Goal: Information Seeking & Learning: Compare options

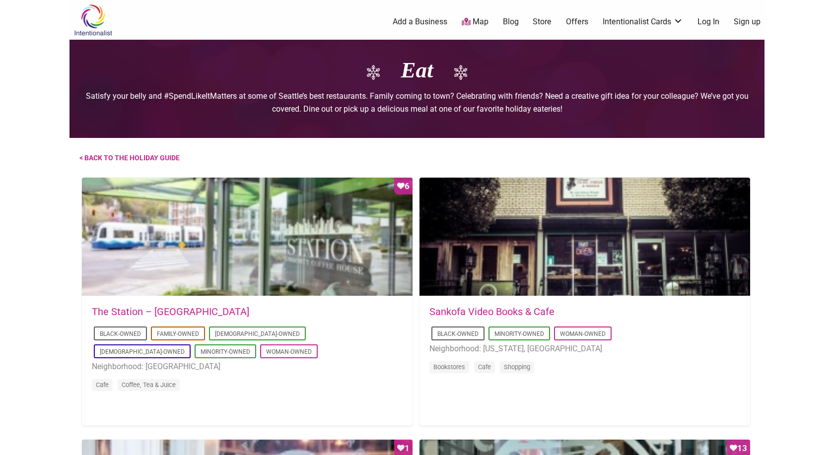
click at [87, 28] on img at bounding box center [92, 20] width 47 height 32
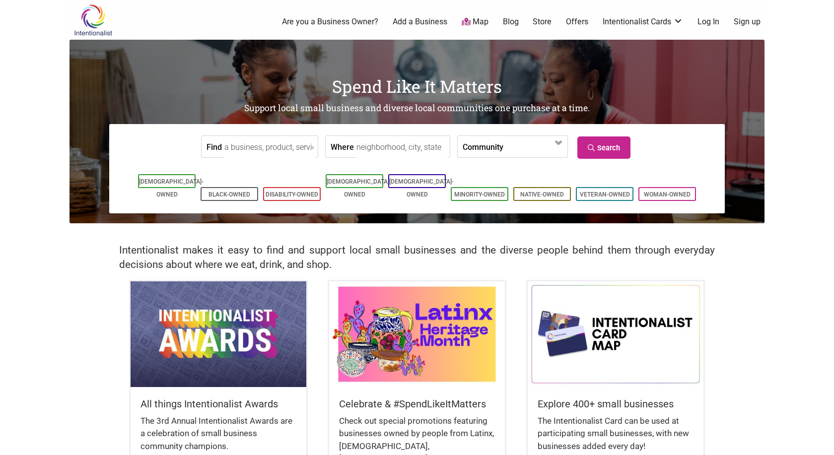
click at [261, 139] on input "Find" at bounding box center [269, 147] width 91 height 22
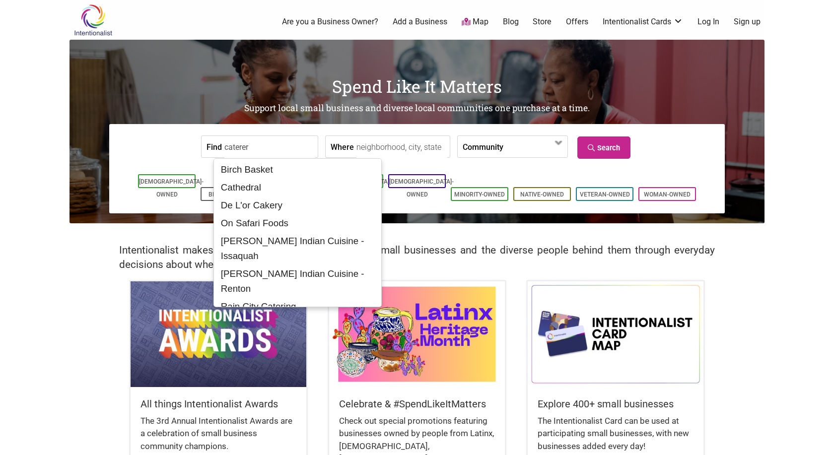
type input "caterer"
click at [375, 146] on input "Where" at bounding box center [401, 147] width 91 height 22
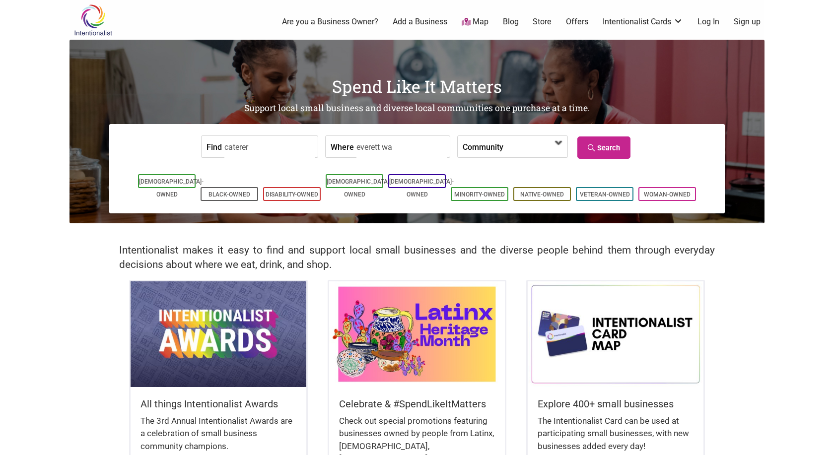
type input "everett wa"
click at [553, 146] on span at bounding box center [531, 147] width 43 height 17
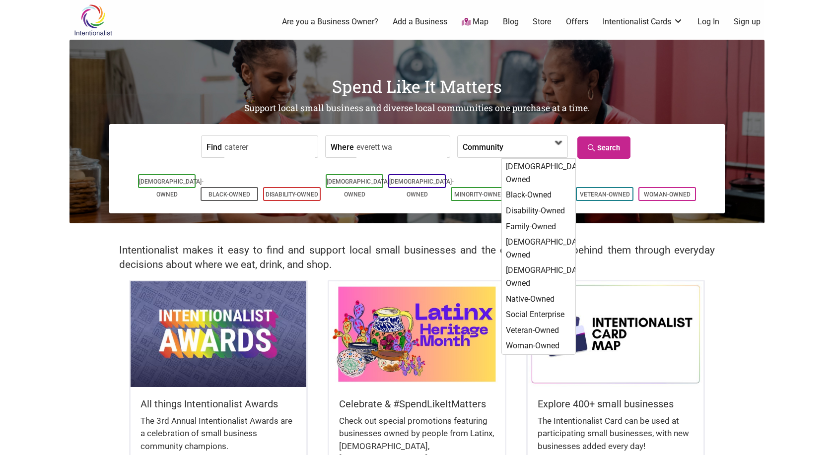
click at [553, 146] on span at bounding box center [531, 147] width 43 height 17
click at [549, 168] on div "[DEMOGRAPHIC_DATA]-Owned" at bounding box center [538, 172] width 72 height 29
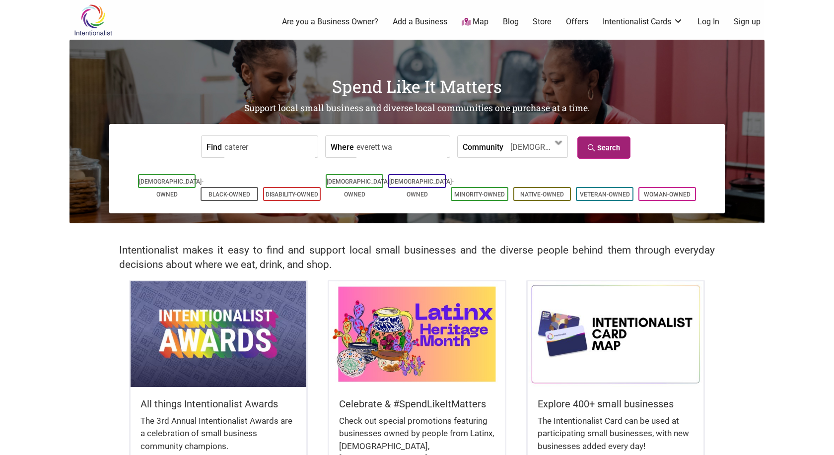
click at [600, 152] on link "Search" at bounding box center [603, 147] width 53 height 22
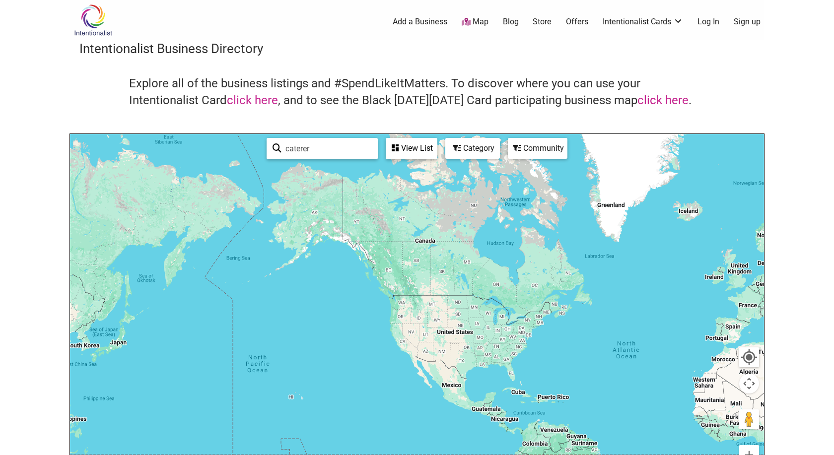
click at [406, 305] on div at bounding box center [417, 327] width 694 height 386
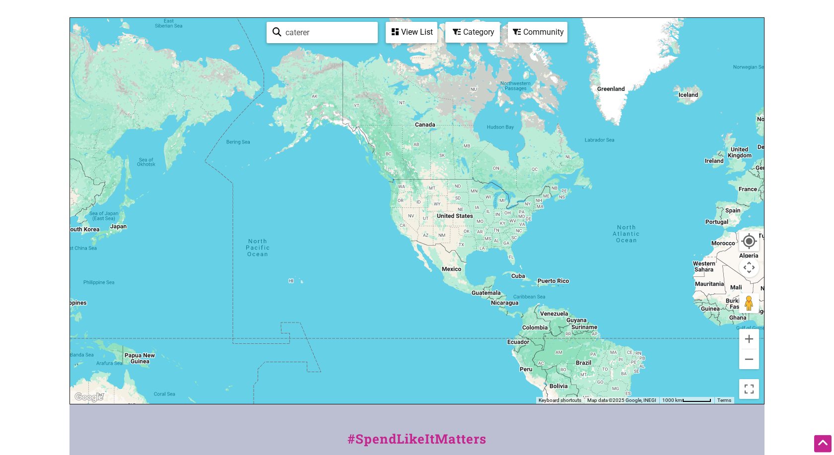
scroll to position [115, 0]
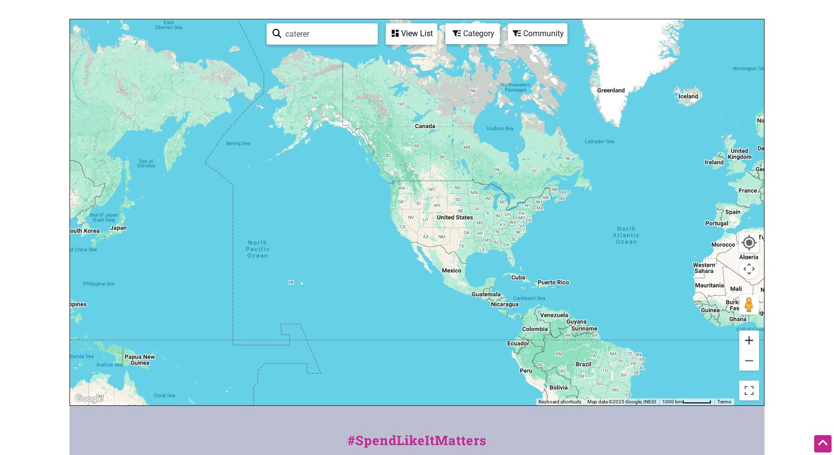
click at [748, 337] on button "Zoom in" at bounding box center [749, 341] width 20 height 20
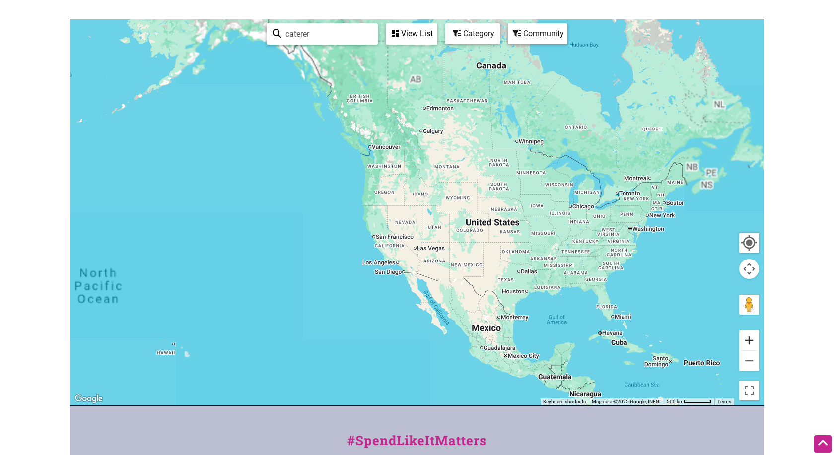
click at [748, 337] on button "Zoom in" at bounding box center [749, 341] width 20 height 20
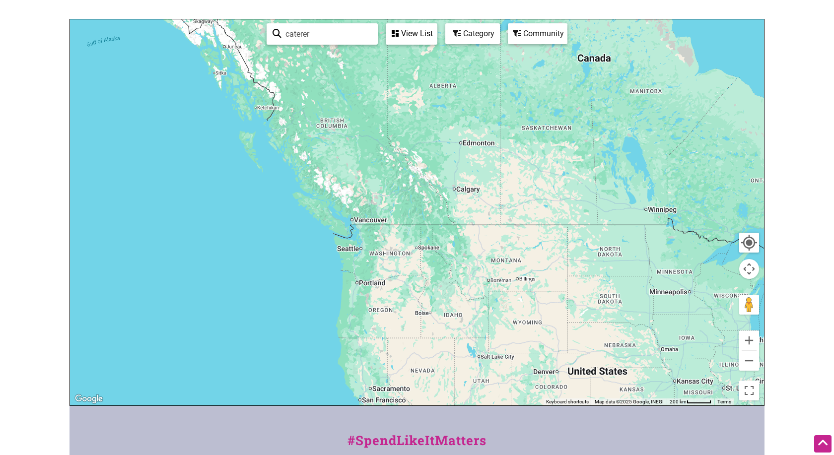
drag, startPoint x: 401, startPoint y: 169, endPoint x: 432, endPoint y: 312, distance: 146.0
click at [432, 312] on div at bounding box center [417, 212] width 694 height 386
click at [748, 341] on button "Zoom in" at bounding box center [749, 341] width 20 height 20
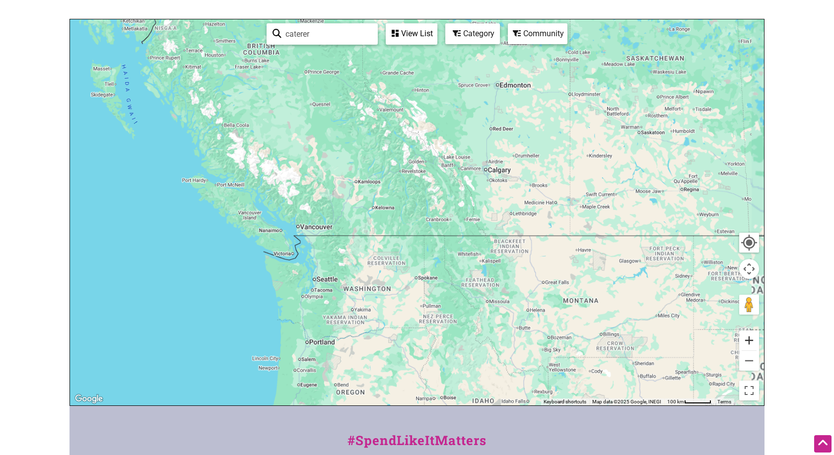
click at [748, 341] on button "Zoom in" at bounding box center [749, 341] width 20 height 20
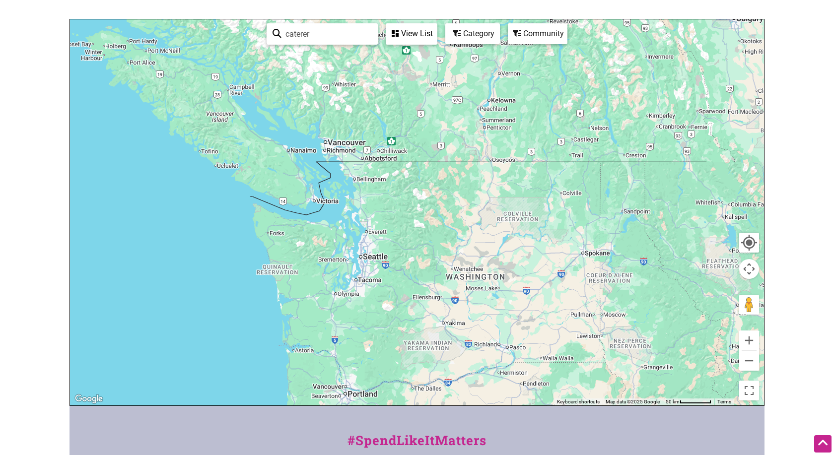
drag, startPoint x: 211, startPoint y: 341, endPoint x: 392, endPoint y: 227, distance: 213.0
click at [392, 227] on div at bounding box center [417, 212] width 694 height 386
click at [751, 336] on button "Zoom in" at bounding box center [749, 341] width 20 height 20
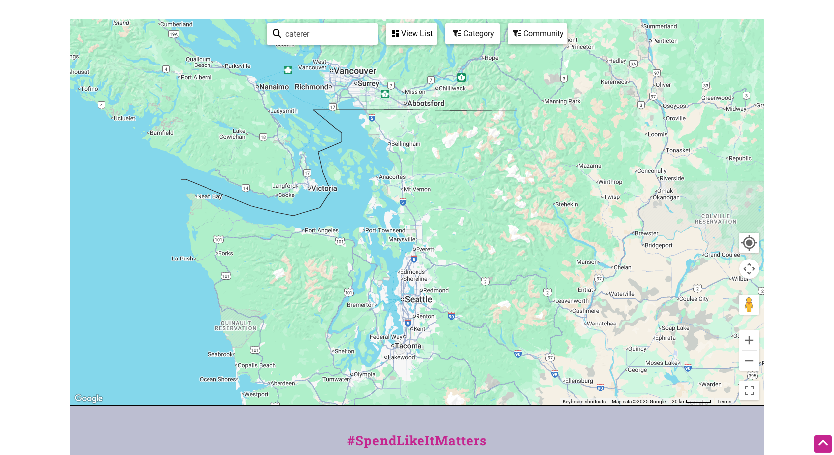
drag, startPoint x: 398, startPoint y: 301, endPoint x: 515, endPoint y: 300, distance: 116.6
click at [515, 300] on div at bounding box center [417, 212] width 694 height 386
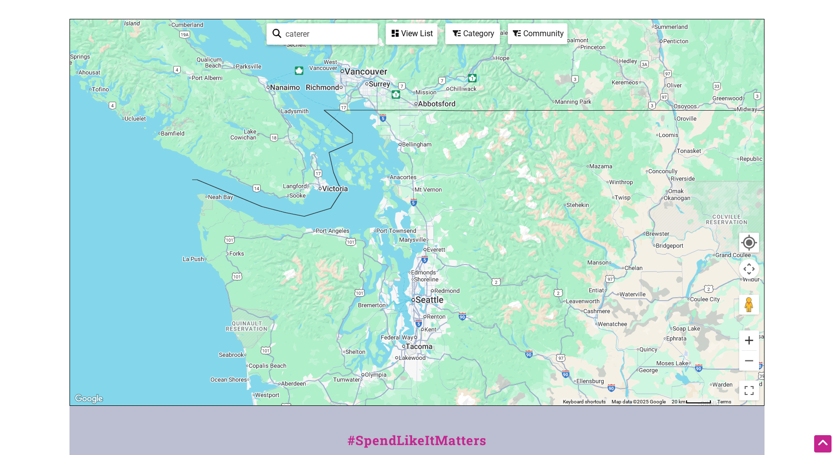
click at [740, 341] on button "Zoom in" at bounding box center [749, 341] width 20 height 20
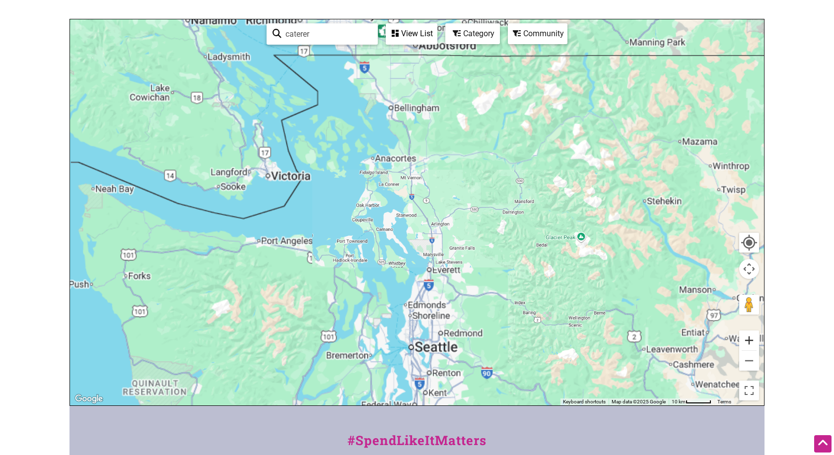
click at [740, 341] on button "Zoom in" at bounding box center [749, 341] width 20 height 20
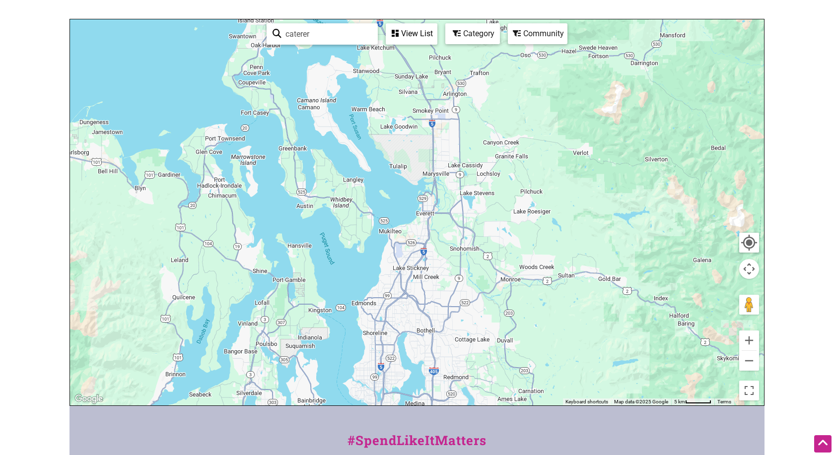
drag, startPoint x: 516, startPoint y: 331, endPoint x: 491, endPoint y: 179, distance: 154.5
click at [491, 179] on div at bounding box center [417, 212] width 694 height 386
click at [750, 341] on button "Zoom in" at bounding box center [749, 341] width 20 height 20
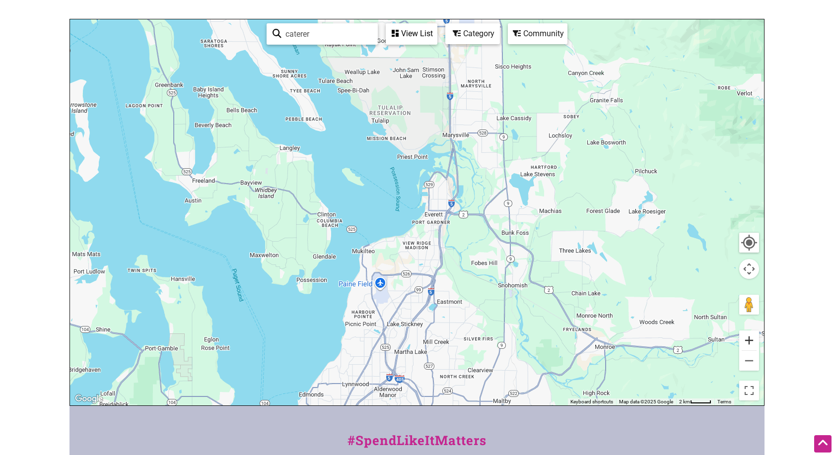
click at [750, 341] on button "Zoom in" at bounding box center [749, 341] width 20 height 20
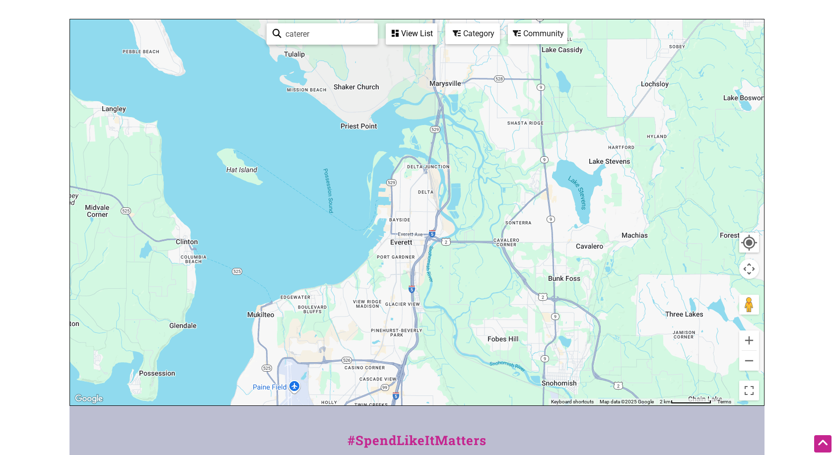
drag, startPoint x: 639, startPoint y: 255, endPoint x: 581, endPoint y: 286, distance: 66.2
click at [581, 286] on div at bounding box center [417, 212] width 694 height 386
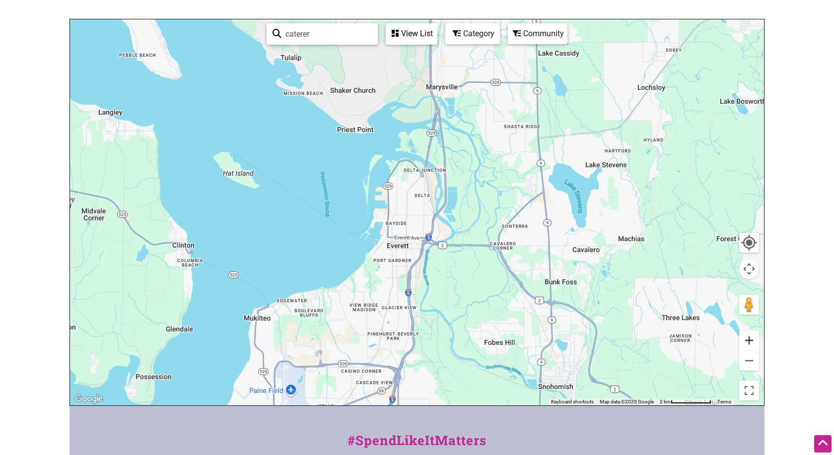
click at [746, 341] on button "Zoom in" at bounding box center [749, 341] width 20 height 20
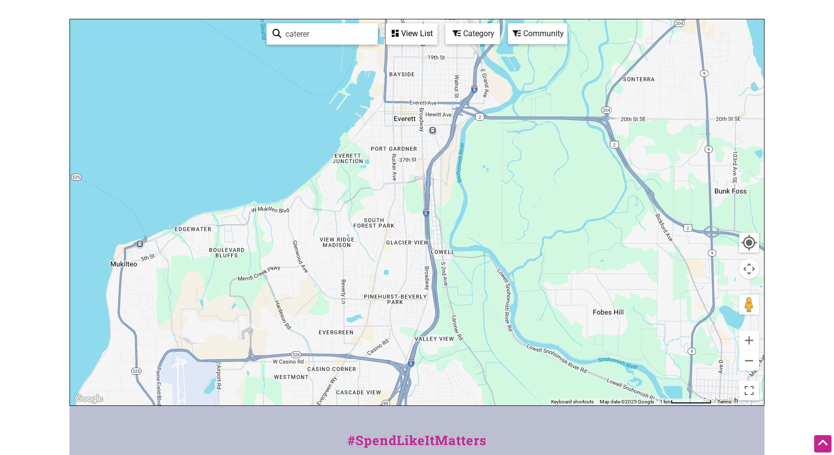
drag, startPoint x: 616, startPoint y: 244, endPoint x: 642, endPoint y: 86, distance: 159.4
click at [642, 86] on div at bounding box center [417, 212] width 694 height 386
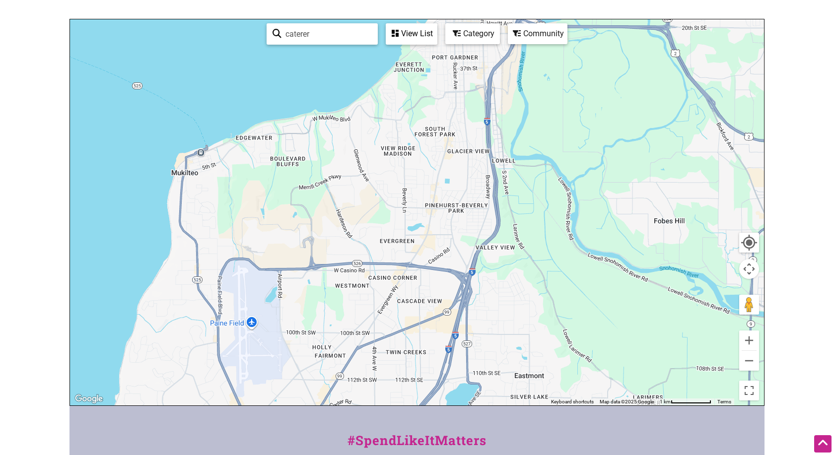
drag, startPoint x: 508, startPoint y: 269, endPoint x: 570, endPoint y: 170, distance: 116.6
click at [570, 170] on div at bounding box center [417, 212] width 694 height 386
click at [356, 38] on input "caterer" at bounding box center [326, 33] width 90 height 19
click at [276, 31] on icon at bounding box center [277, 36] width 9 height 15
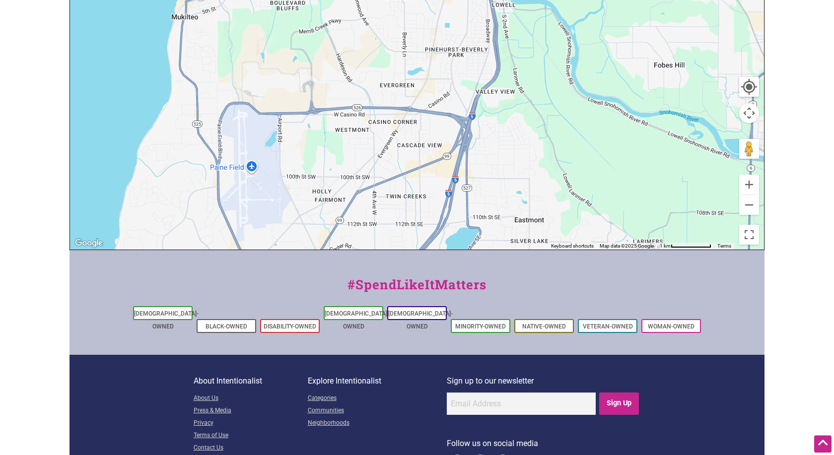
scroll to position [276, 0]
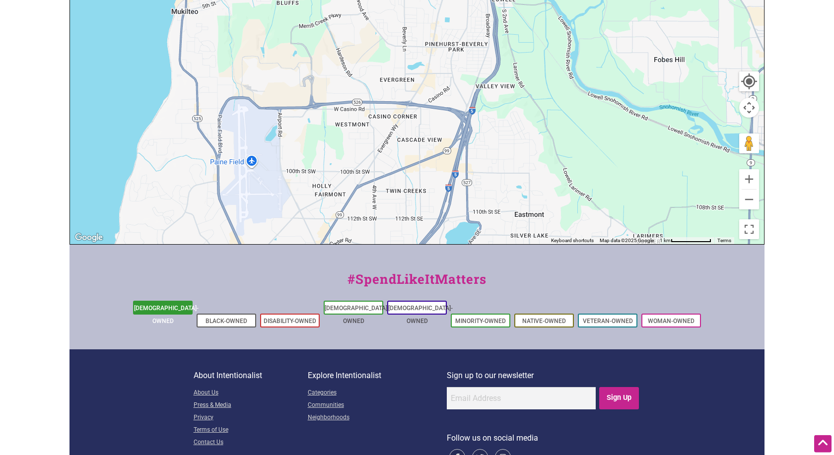
click at [178, 308] on link "[DEMOGRAPHIC_DATA]-Owned" at bounding box center [166, 315] width 65 height 20
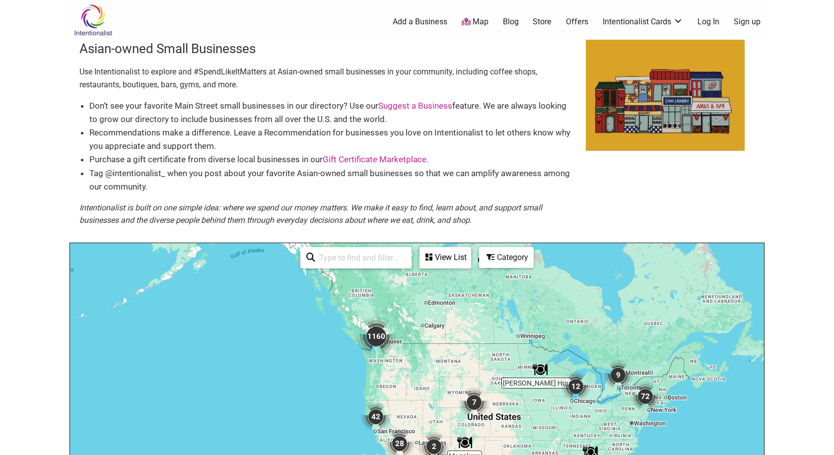
click at [372, 335] on img "1160" at bounding box center [376, 337] width 40 height 40
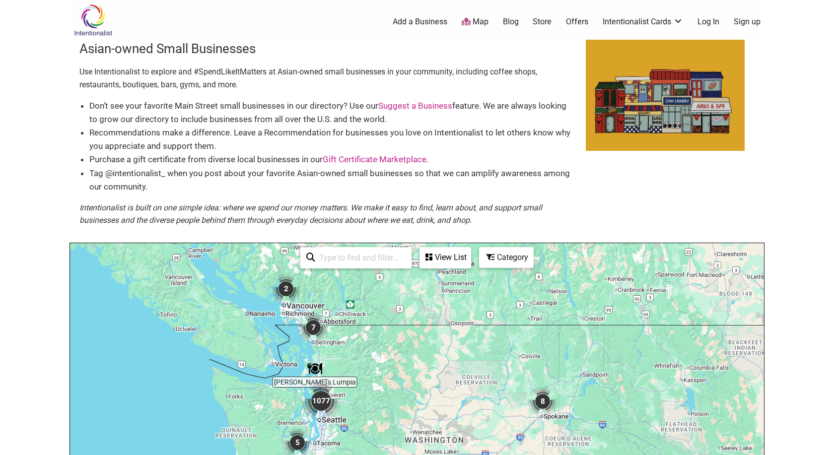
click at [319, 402] on img "1077" at bounding box center [321, 401] width 40 height 40
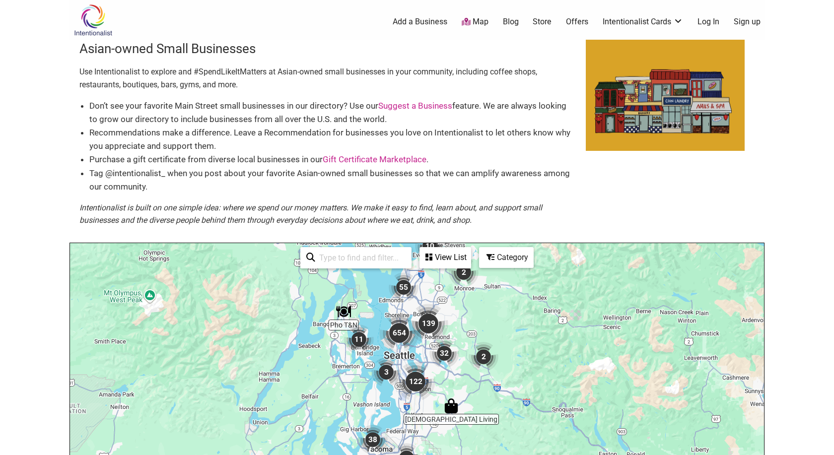
drag, startPoint x: 488, startPoint y: 409, endPoint x: 483, endPoint y: 334, distance: 75.1
click at [483, 334] on div "To navigate, press the arrow keys." at bounding box center [417, 436] width 694 height 386
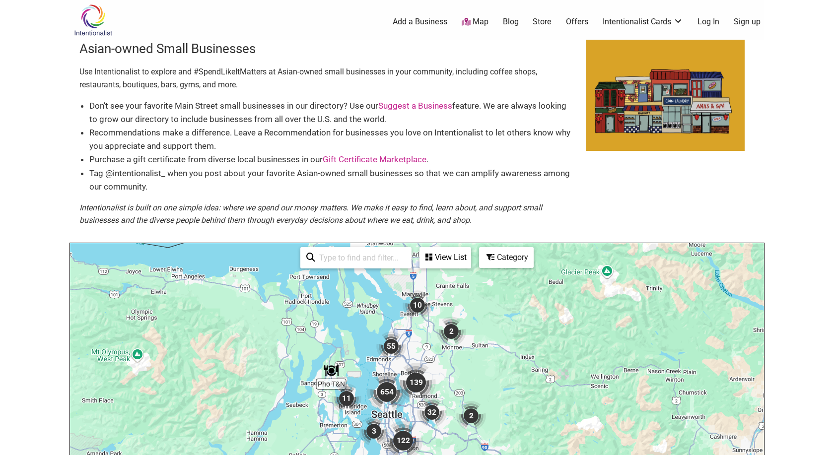
drag, startPoint x: 467, startPoint y: 294, endPoint x: 452, endPoint y: 364, distance: 71.2
click at [452, 364] on div "To navigate, press the arrow keys." at bounding box center [417, 436] width 694 height 386
click at [415, 307] on img "10" at bounding box center [418, 305] width 30 height 30
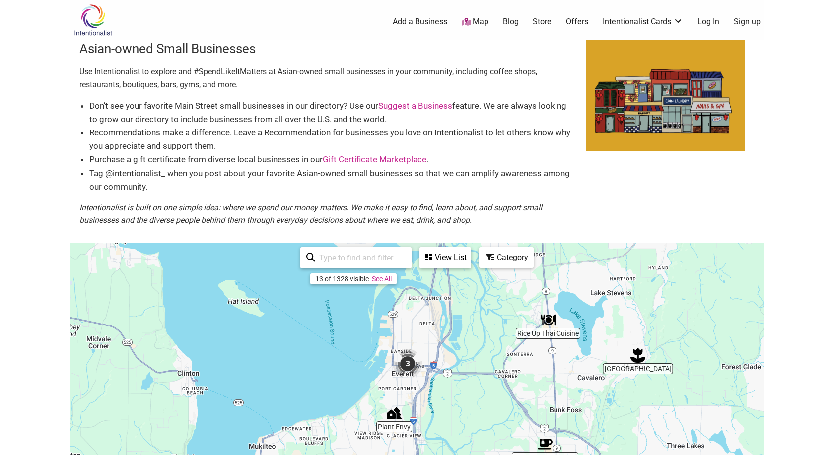
drag, startPoint x: 374, startPoint y: 374, endPoint x: 476, endPoint y: 360, distance: 102.8
click at [476, 360] on div "To navigate, press the arrow keys." at bounding box center [417, 436] width 694 height 386
click at [409, 366] on img "3" at bounding box center [408, 364] width 30 height 30
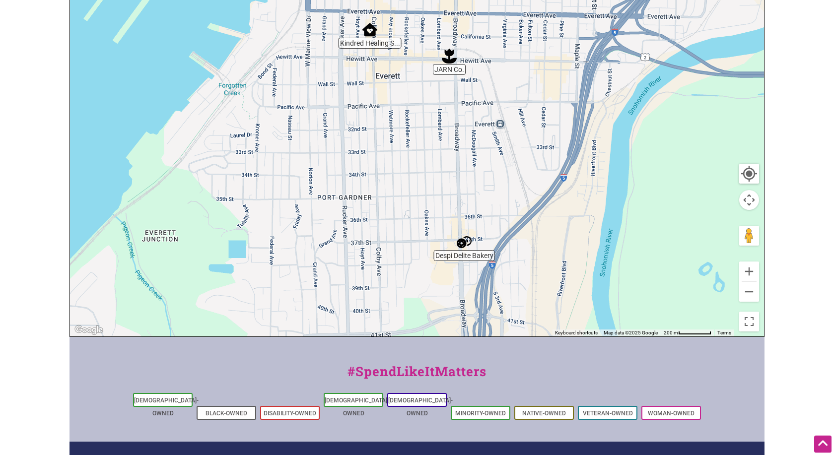
scroll to position [367, 0]
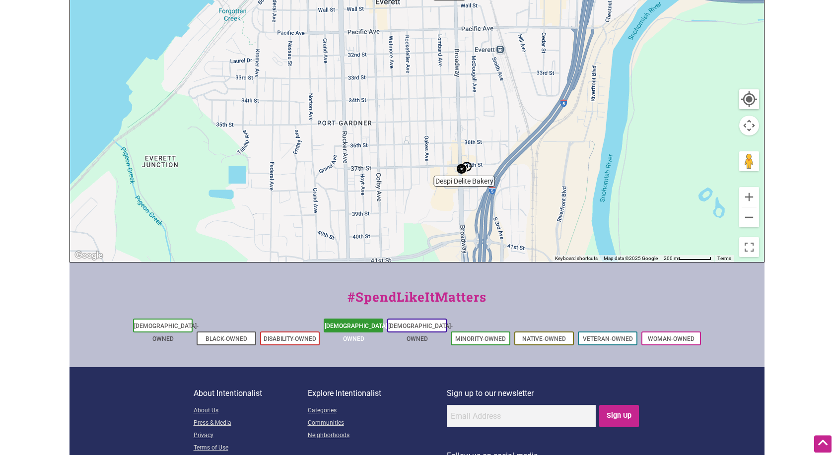
click at [352, 327] on link "[DEMOGRAPHIC_DATA]-Owned" at bounding box center [357, 333] width 65 height 20
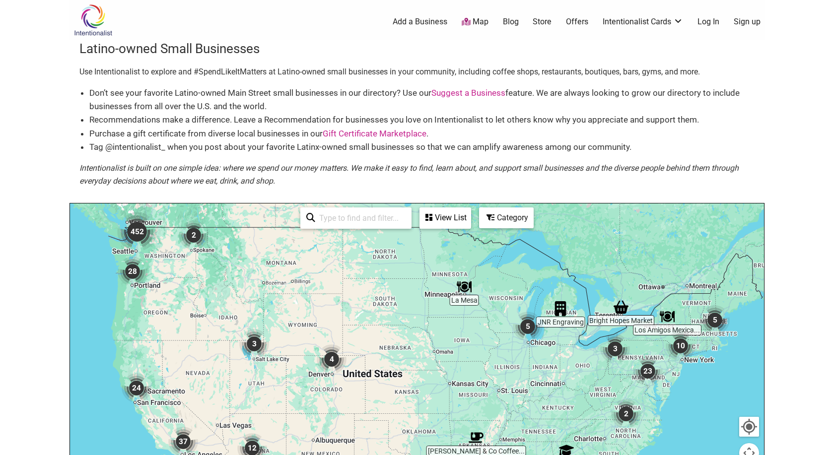
click at [136, 233] on img "452" at bounding box center [137, 232] width 40 height 40
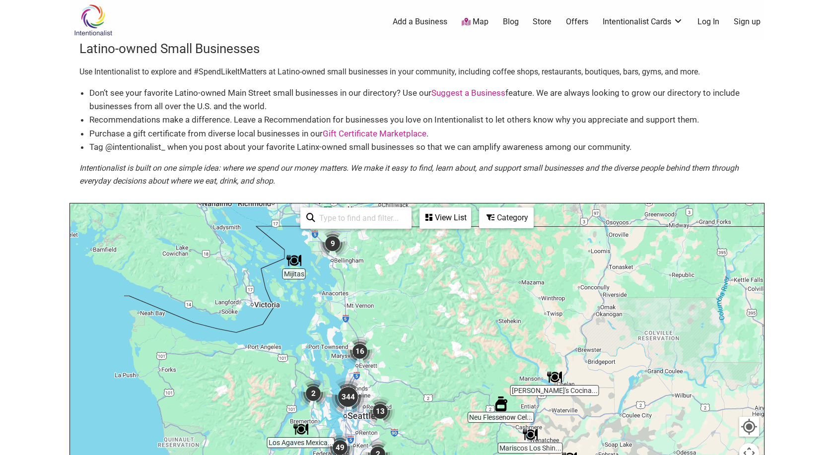
click at [359, 368] on div "To navigate, press the arrow keys." at bounding box center [417, 397] width 694 height 386
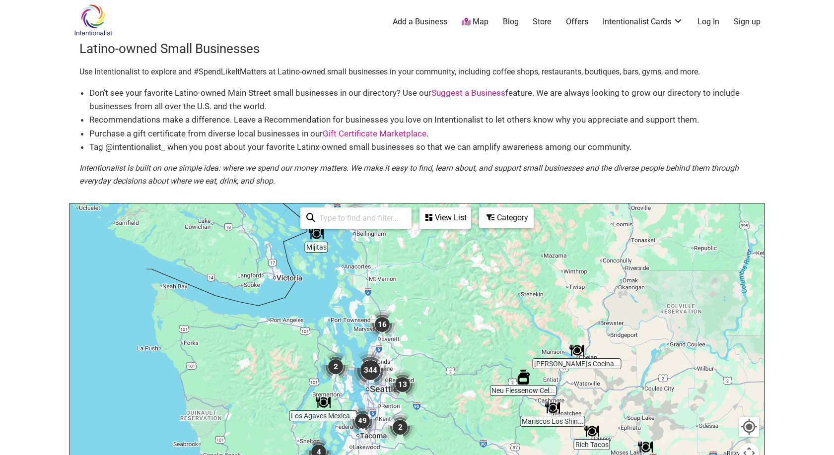
drag, startPoint x: 405, startPoint y: 370, endPoint x: 429, endPoint y: 339, distance: 39.3
click at [429, 339] on div "To navigate, press the arrow keys." at bounding box center [417, 397] width 694 height 386
click at [371, 323] on img "16" at bounding box center [383, 324] width 30 height 30
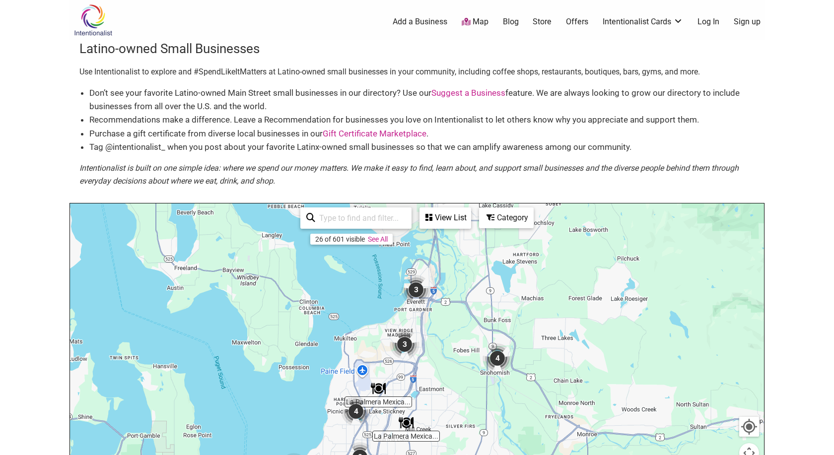
drag, startPoint x: 460, startPoint y: 433, endPoint x: 481, endPoint y: 321, distance: 114.3
click at [481, 321] on div "To navigate, press the arrow keys." at bounding box center [417, 397] width 694 height 386
click at [417, 295] on img "3" at bounding box center [416, 290] width 30 height 30
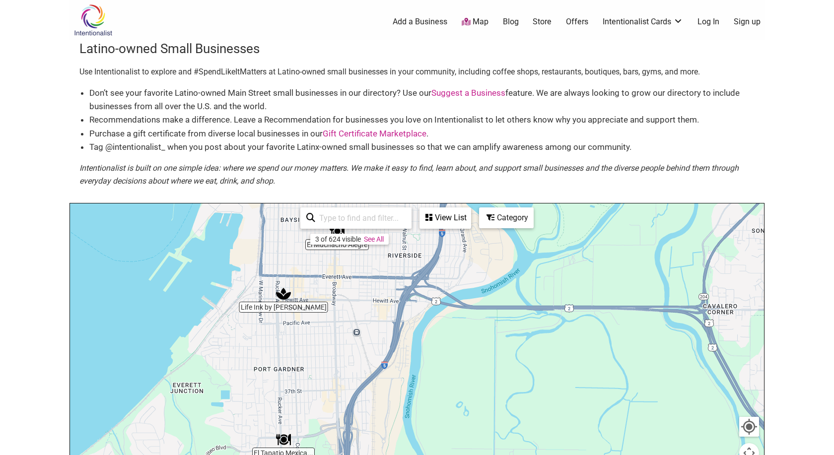
drag, startPoint x: 555, startPoint y: 374, endPoint x: 448, endPoint y: 321, distance: 120.3
click at [448, 321] on div "To navigate, press the arrow keys." at bounding box center [417, 397] width 694 height 386
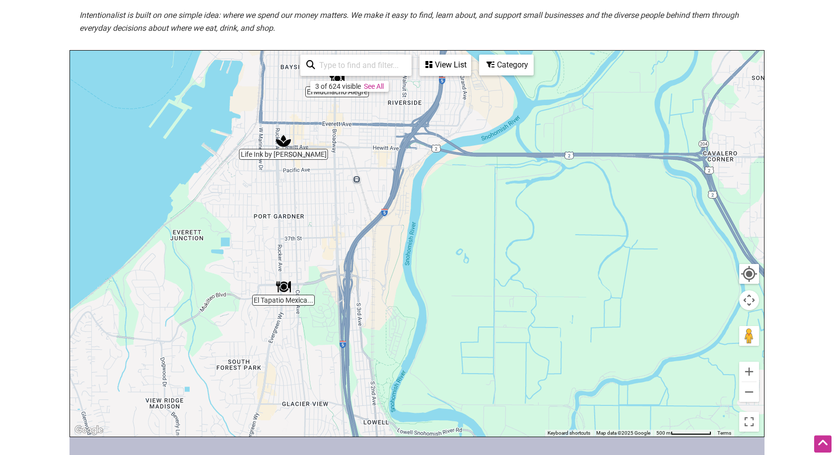
scroll to position [370, 0]
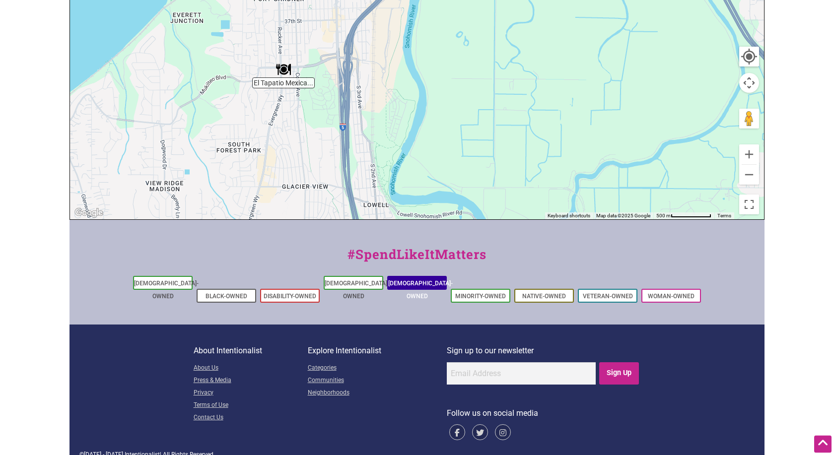
click at [414, 282] on link "[DEMOGRAPHIC_DATA]-Owned" at bounding box center [420, 290] width 65 height 20
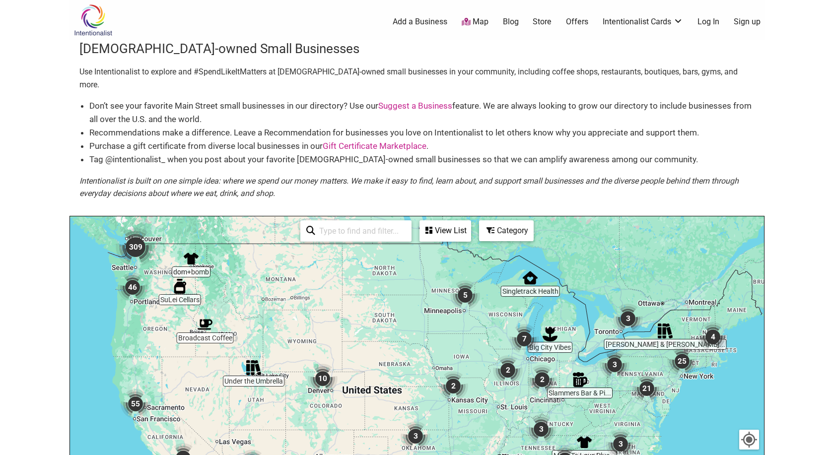
click at [132, 275] on img "46" at bounding box center [133, 288] width 30 height 30
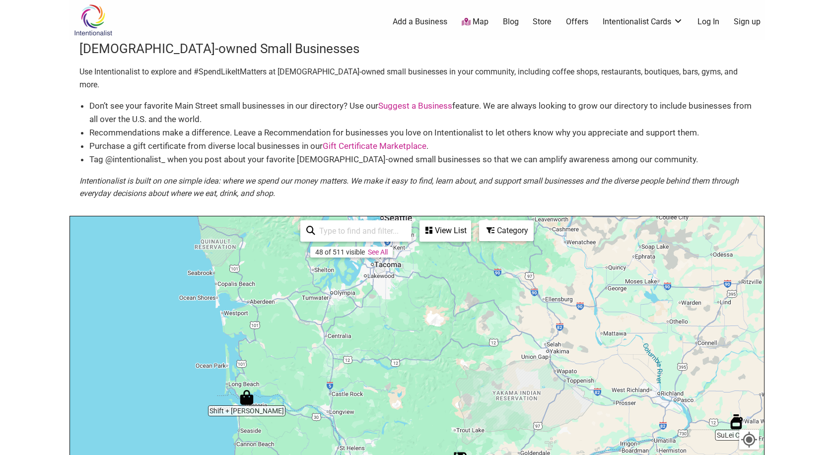
drag, startPoint x: 218, startPoint y: 262, endPoint x: 207, endPoint y: 429, distance: 167.7
click at [207, 429] on div "To navigate, press the arrow keys." at bounding box center [417, 409] width 694 height 386
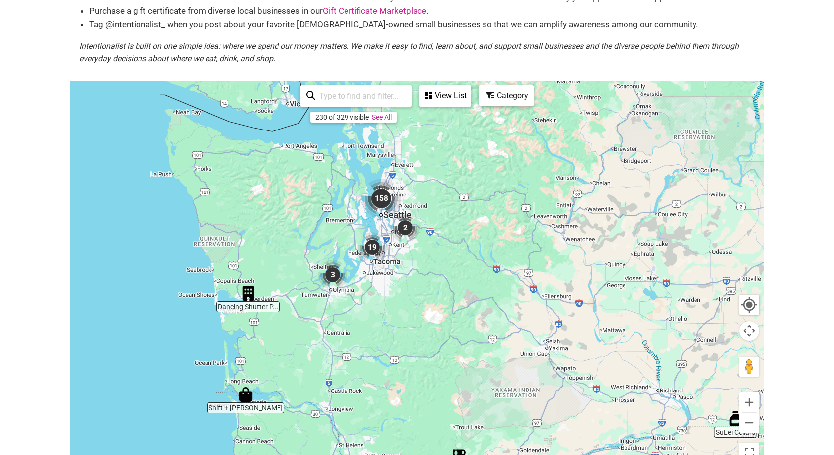
drag, startPoint x: 285, startPoint y: 370, endPoint x: 296, endPoint y: 478, distance: 108.8
click at [296, 455] on div "Dancing Shutter P... [PERSON_NAME], SPC SuLei Cellars Shift + [PERSON_NAME] 158…" at bounding box center [417, 274] width 694 height 386
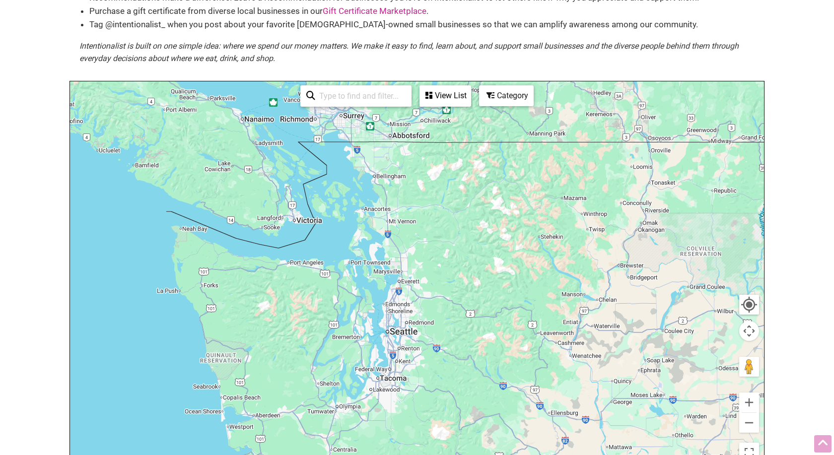
scroll to position [205, 0]
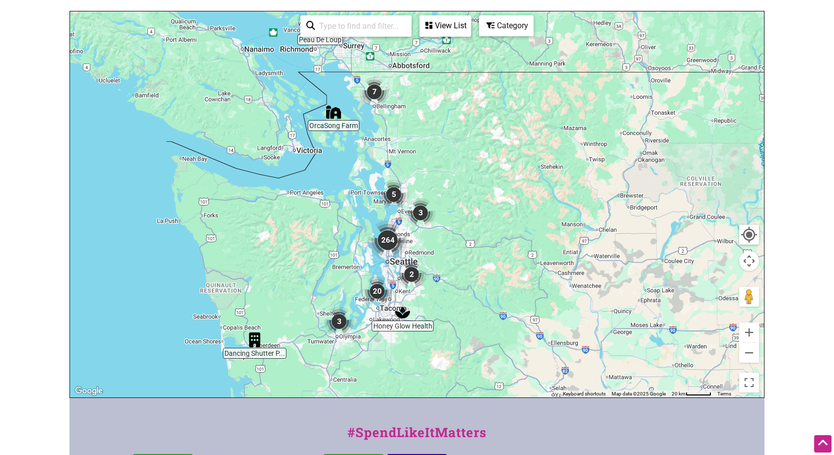
click at [397, 181] on img "5" at bounding box center [394, 195] width 30 height 30
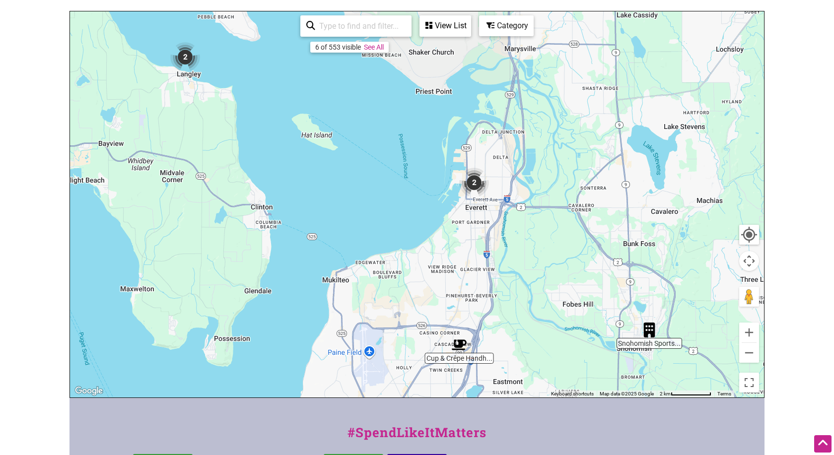
click at [478, 173] on img "2" at bounding box center [474, 183] width 30 height 30
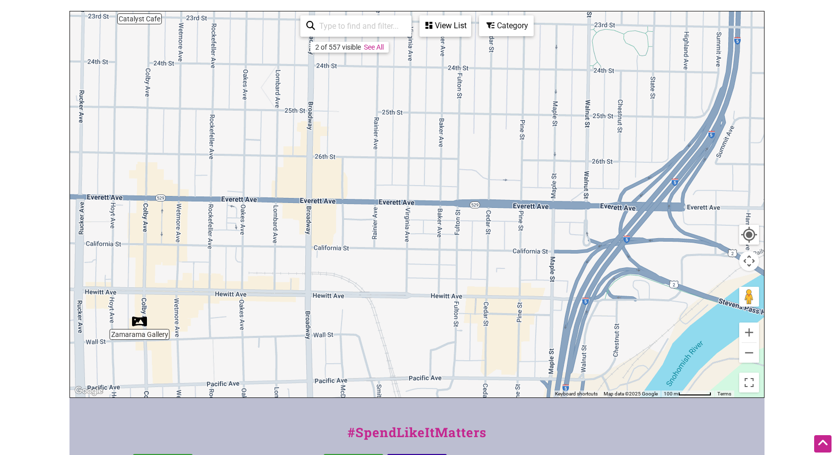
drag, startPoint x: 657, startPoint y: 234, endPoint x: 377, endPoint y: 202, distance: 281.3
click at [377, 202] on div "To navigate, press the arrow keys." at bounding box center [417, 204] width 694 height 386
